Goal: Navigation & Orientation: Find specific page/section

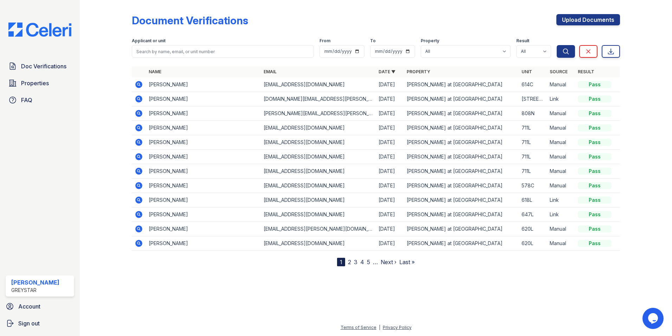
click at [350, 262] on link "2" at bounding box center [349, 261] width 3 height 7
click at [371, 262] on link "3" at bounding box center [371, 261] width 4 height 7
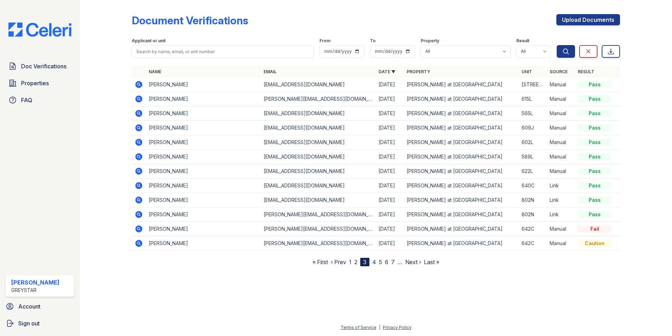
click at [376, 262] on link "4" at bounding box center [374, 261] width 4 height 7
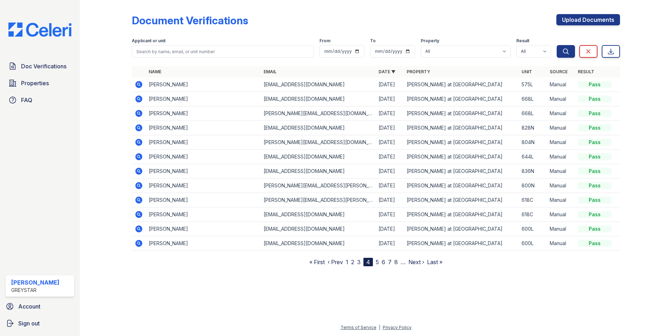
click at [362, 262] on nav "« First ‹ Prev 1 2 3 4 5 6 7 8 … Next › Last »" at bounding box center [375, 261] width 133 height 8
click at [361, 262] on nav "« First ‹ Prev 1 2 3 4 5 6 7 8 … Next › Last »" at bounding box center [375, 261] width 133 height 8
click at [361, 262] on link "3" at bounding box center [359, 261] width 4 height 7
